Goal: Information Seeking & Learning: Check status

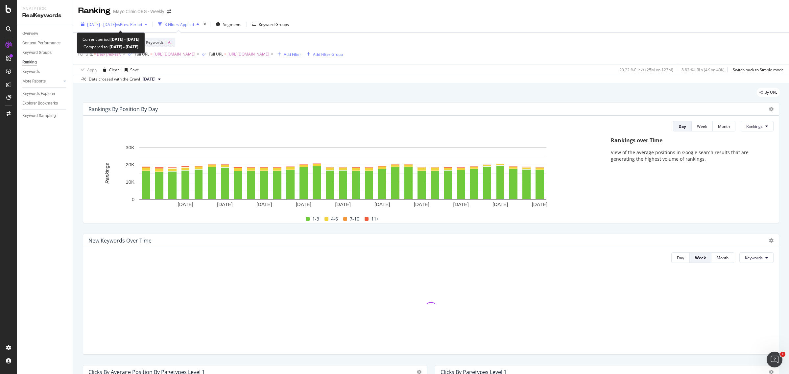
click at [148, 21] on div "[DATE] - [DATE] vs Prev. Period" at bounding box center [114, 24] width 72 height 10
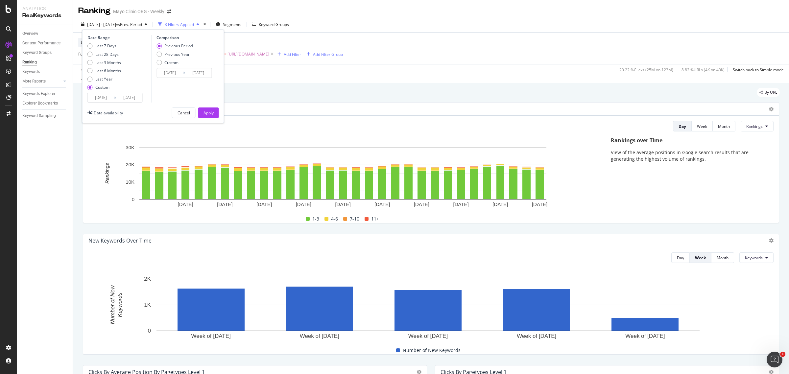
click at [124, 97] on input "[DATE]" at bounding box center [129, 97] width 26 height 9
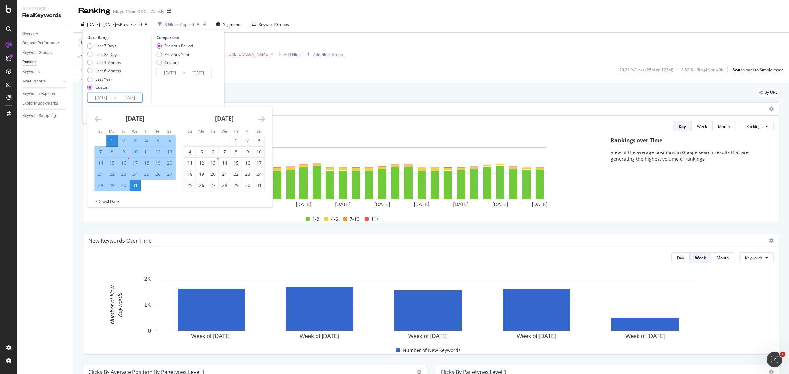
click at [98, 119] on icon "Move backward to switch to the previous month." at bounding box center [98, 119] width 7 height 8
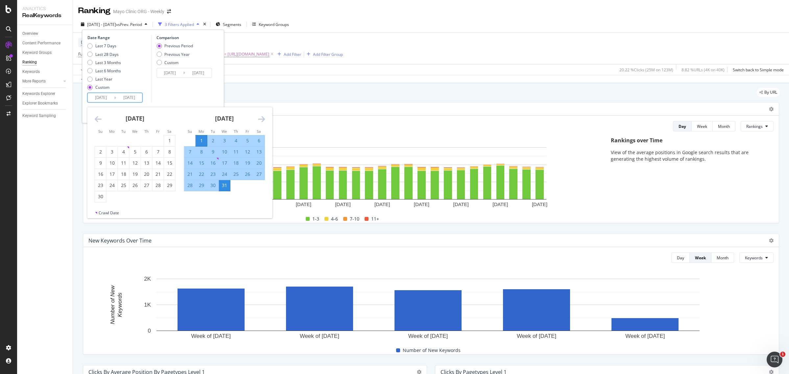
click at [98, 119] on icon "Move backward to switch to the previous month." at bounding box center [98, 119] width 7 height 8
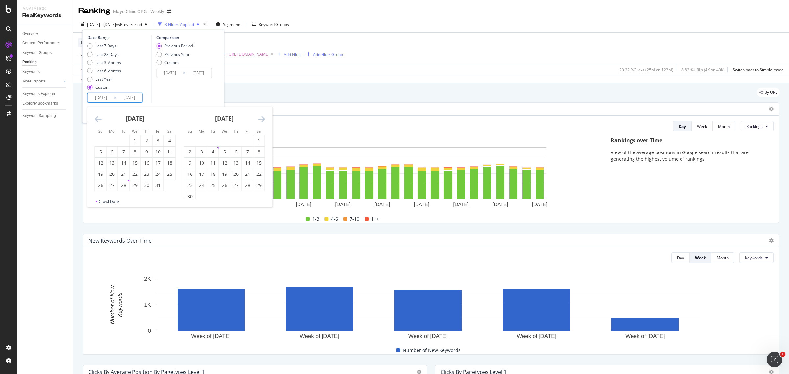
click at [98, 119] on icon "Move backward to switch to the previous month." at bounding box center [98, 119] width 7 height 8
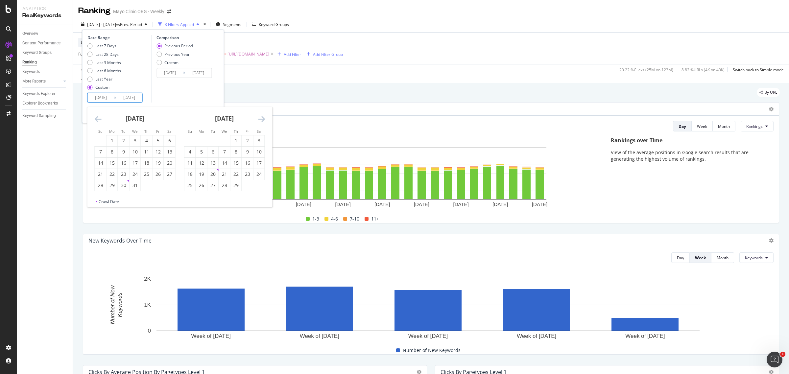
click at [98, 119] on icon "Move backward to switch to the previous month." at bounding box center [98, 119] width 7 height 8
click at [91, 117] on div "[DATE] 1 2 3 4 5 6 7 8 9 10 11 12 13 14 15 16 17 18 19 20 21 22 23 24 25 26 27 …" at bounding box center [134, 149] width 89 height 84
click at [92, 117] on div "[DATE] 1 2 3 4 5 6 7 8 9 10 11 12 13 14 15 16 17 18 19 20 21 22 23 24 25 26 27 …" at bounding box center [134, 149] width 89 height 84
click at [96, 119] on icon "Move backward to switch to the previous month." at bounding box center [98, 119] width 7 height 8
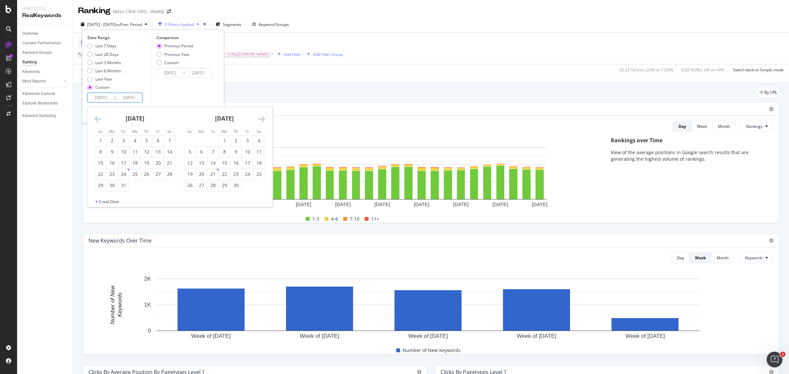
click at [96, 119] on icon "Move backward to switch to the previous month." at bounding box center [98, 119] width 7 height 8
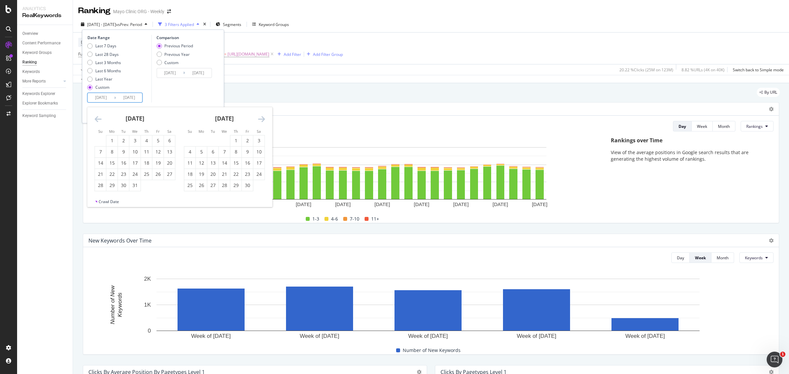
click at [96, 119] on icon "Move backward to switch to the previous month." at bounding box center [98, 119] width 7 height 8
click at [100, 139] on div "1" at bounding box center [100, 140] width 11 height 7
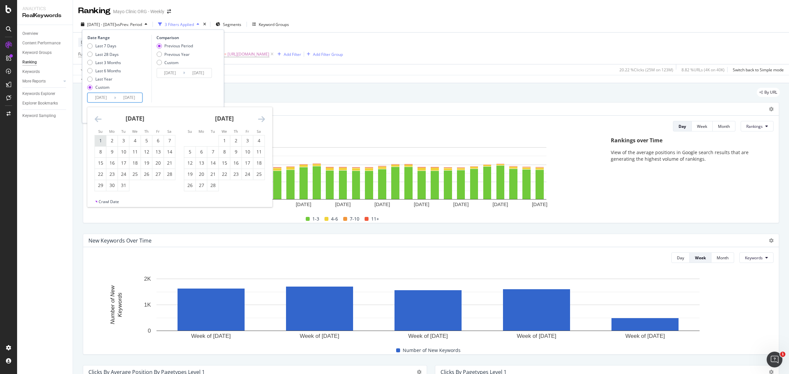
type input "[DATE]"
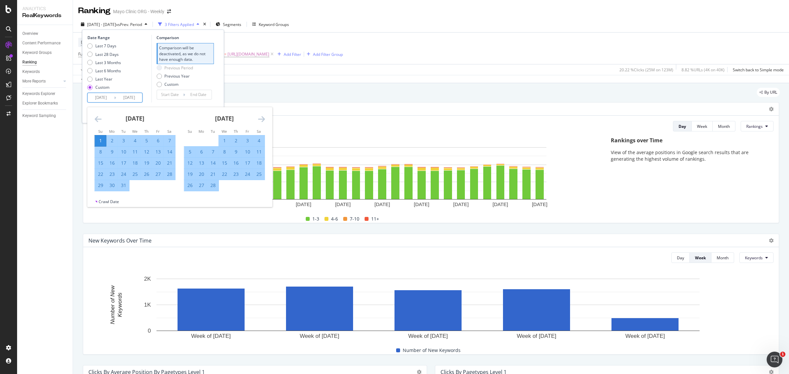
click at [261, 117] on icon "Move forward to switch to the next month." at bounding box center [261, 119] width 7 height 8
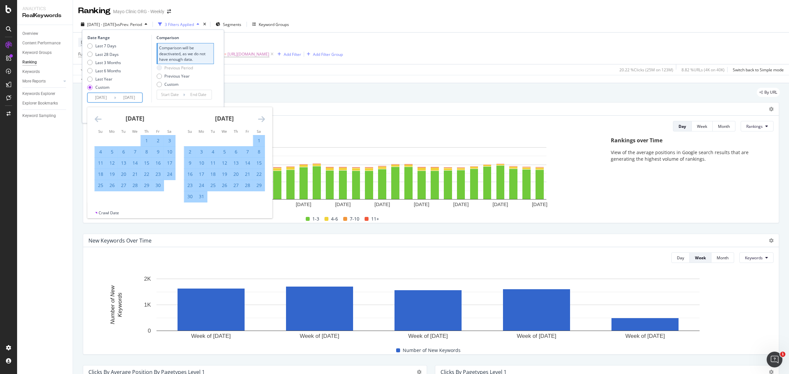
click at [261, 117] on icon "Move forward to switch to the next month." at bounding box center [261, 119] width 7 height 8
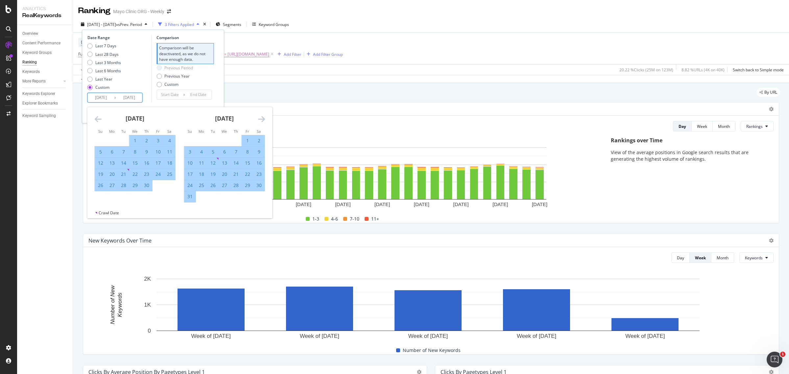
click at [261, 117] on icon "Move forward to switch to the next month." at bounding box center [261, 119] width 7 height 8
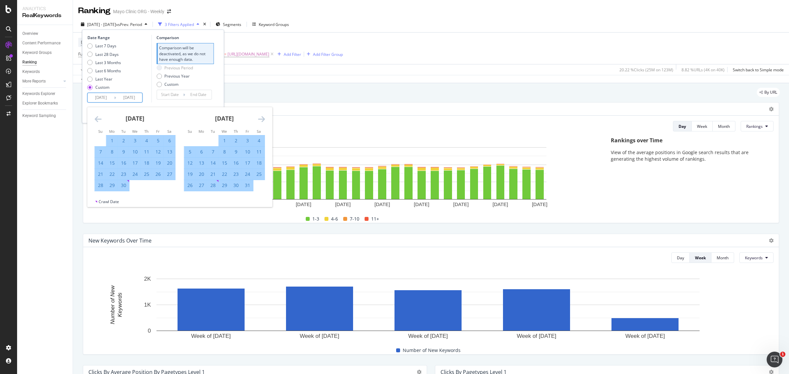
click at [261, 117] on icon "Move forward to switch to the next month." at bounding box center [261, 119] width 7 height 8
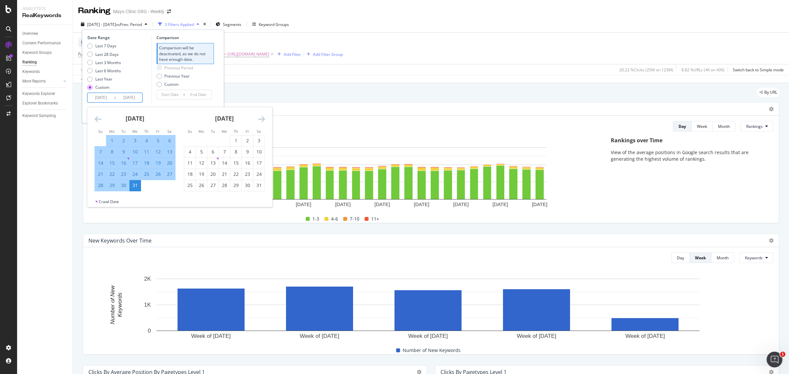
click at [261, 117] on icon "Move forward to switch to the next month." at bounding box center [261, 119] width 7 height 8
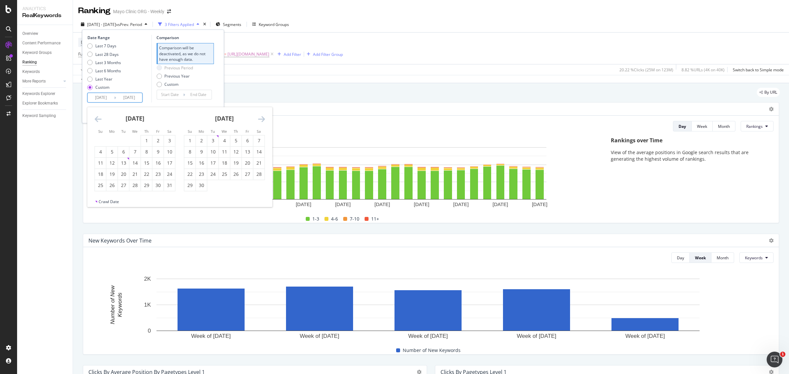
click at [261, 117] on icon "Move forward to switch to the next month." at bounding box center [261, 119] width 7 height 8
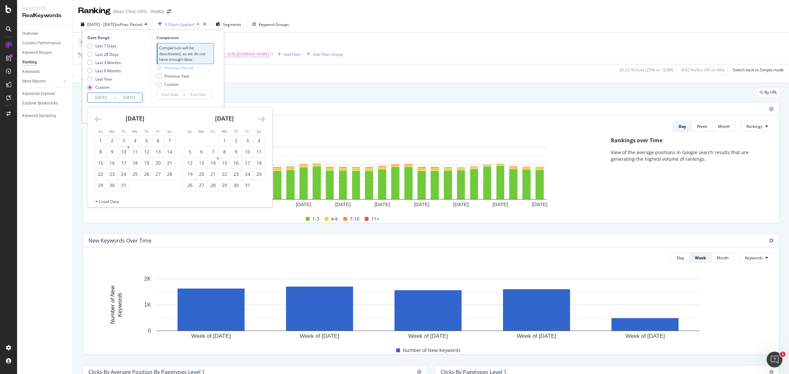
click at [261, 117] on icon "Move forward to switch to the next month." at bounding box center [261, 119] width 7 height 8
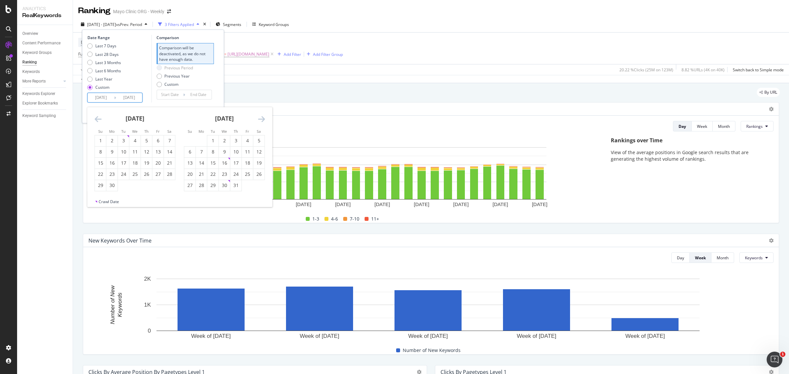
click at [261, 117] on icon "Move forward to switch to the next month." at bounding box center [261, 119] width 7 height 8
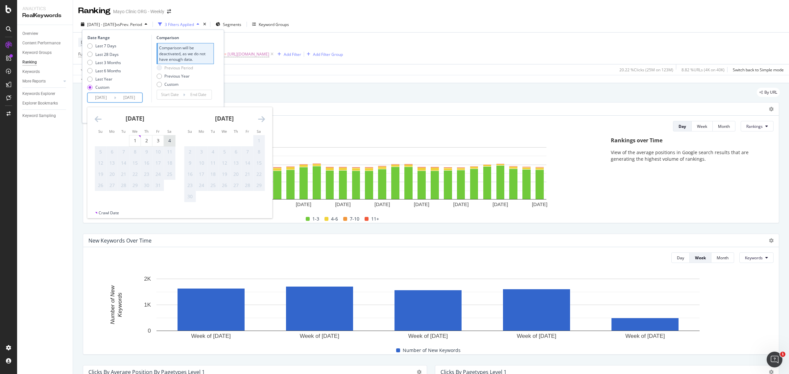
click at [172, 142] on div "4" at bounding box center [169, 140] width 11 height 7
type input "[DATE]"
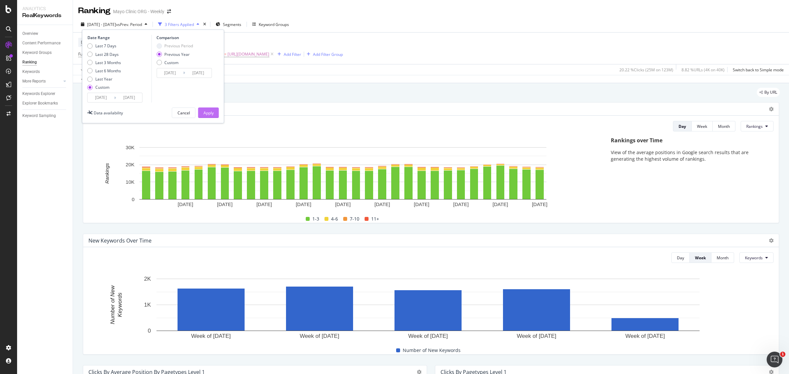
click at [206, 112] on div "Apply" at bounding box center [208, 113] width 10 height 6
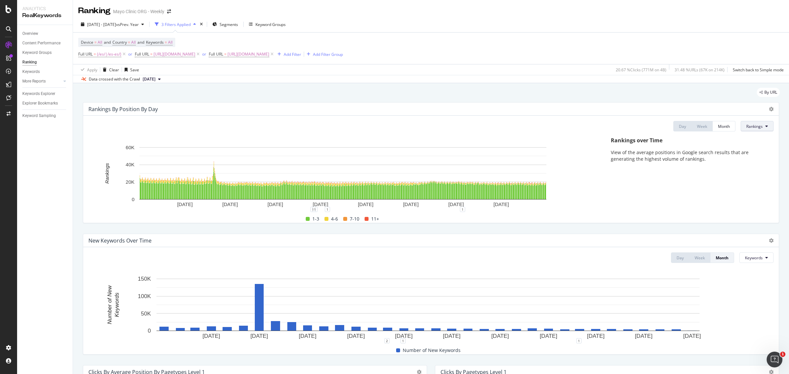
click at [761, 131] on button "Rankings" at bounding box center [756, 126] width 33 height 11
click at [757, 153] on span "Clicks" at bounding box center [752, 152] width 25 height 6
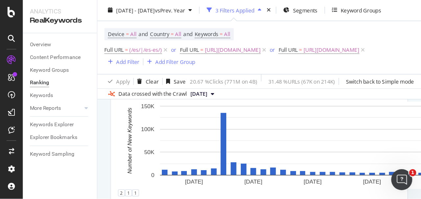
scroll to position [44, 0]
